Goal: Task Accomplishment & Management: Manage account settings

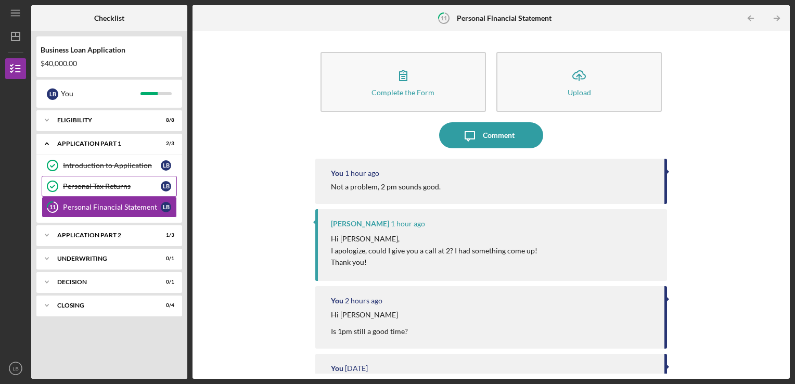
click at [83, 184] on div "Personal Tax Returns" at bounding box center [112, 186] width 98 height 8
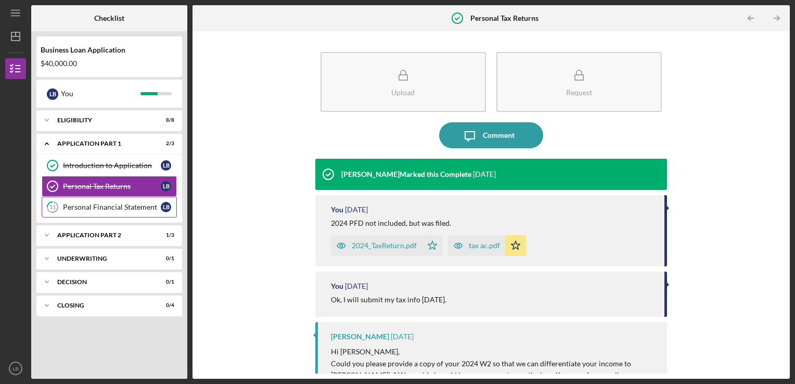
click at [89, 203] on div "Personal Financial Statement" at bounding box center [112, 207] width 98 height 8
